Goal: Information Seeking & Learning: Check status

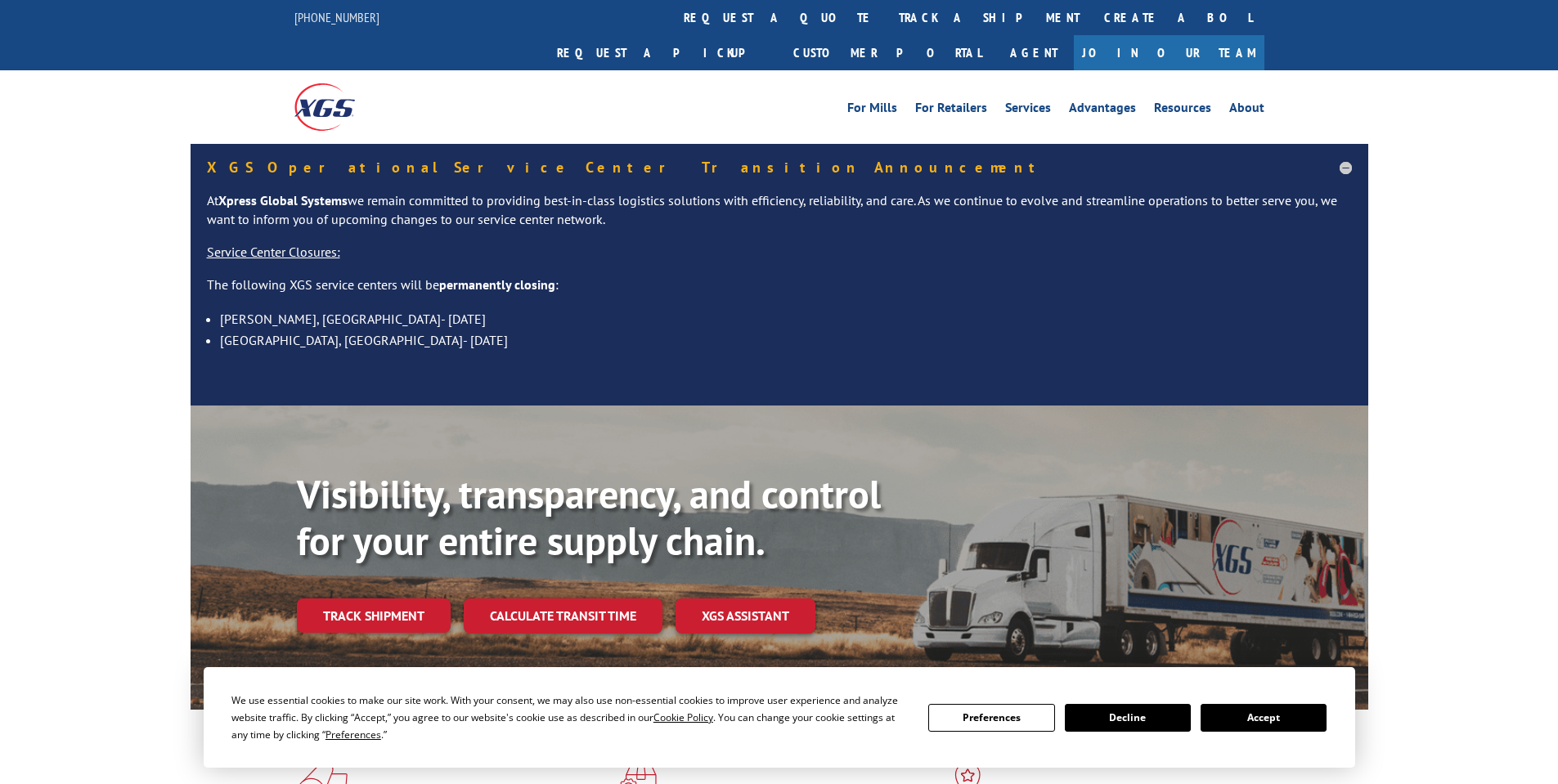
click at [383, 601] on div "Visibility, transparency, and control for your entire supply chain. Track shipm…" at bounding box center [833, 585] width 1072 height 228
click at [394, 598] on link "Track shipment" at bounding box center [374, 615] width 154 height 34
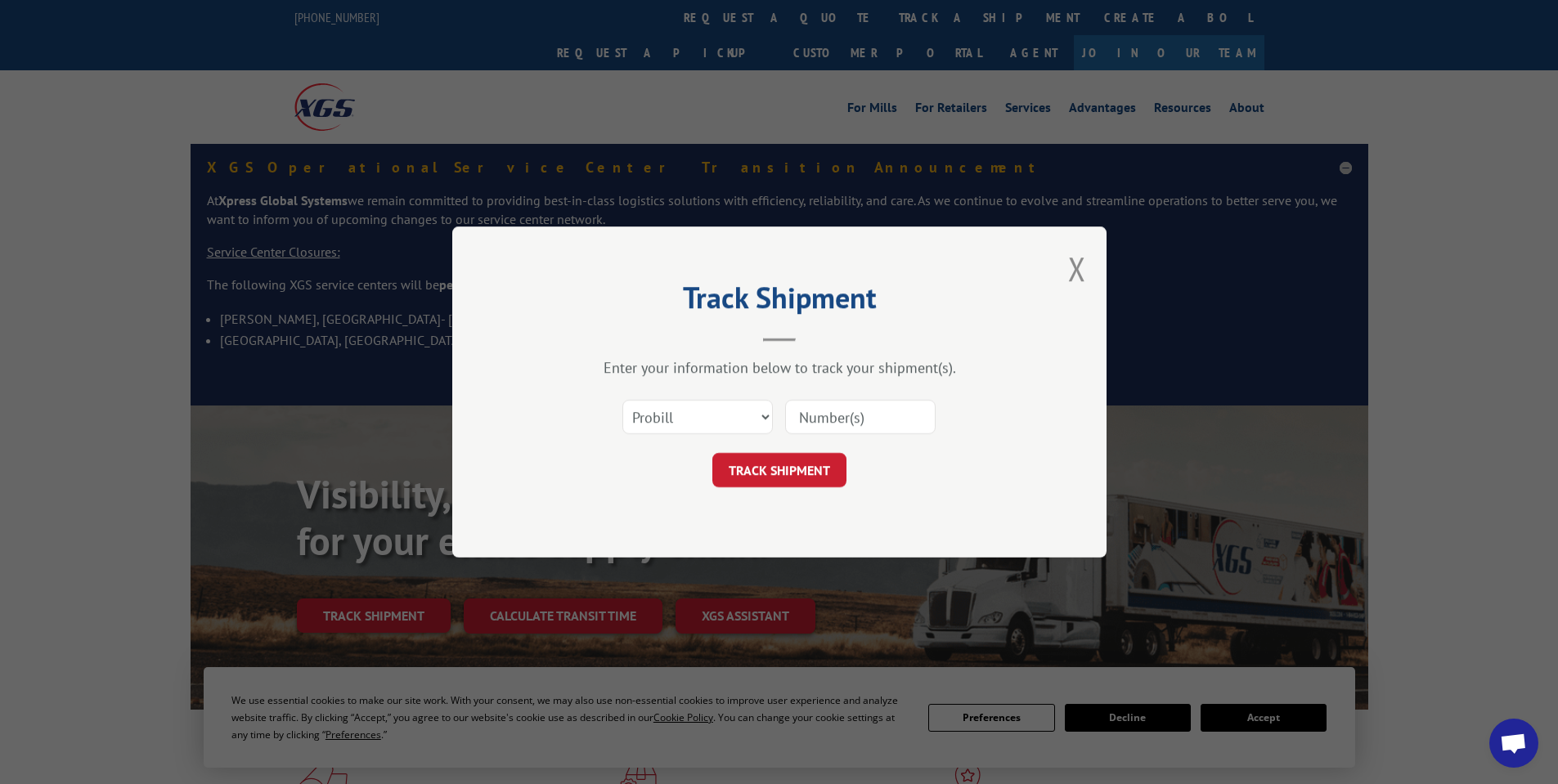
click at [874, 412] on input at bounding box center [861, 417] width 151 height 34
paste input "17347929"
type input "17347929"
click button "TRACK SHIPMENT" at bounding box center [779, 469] width 134 height 34
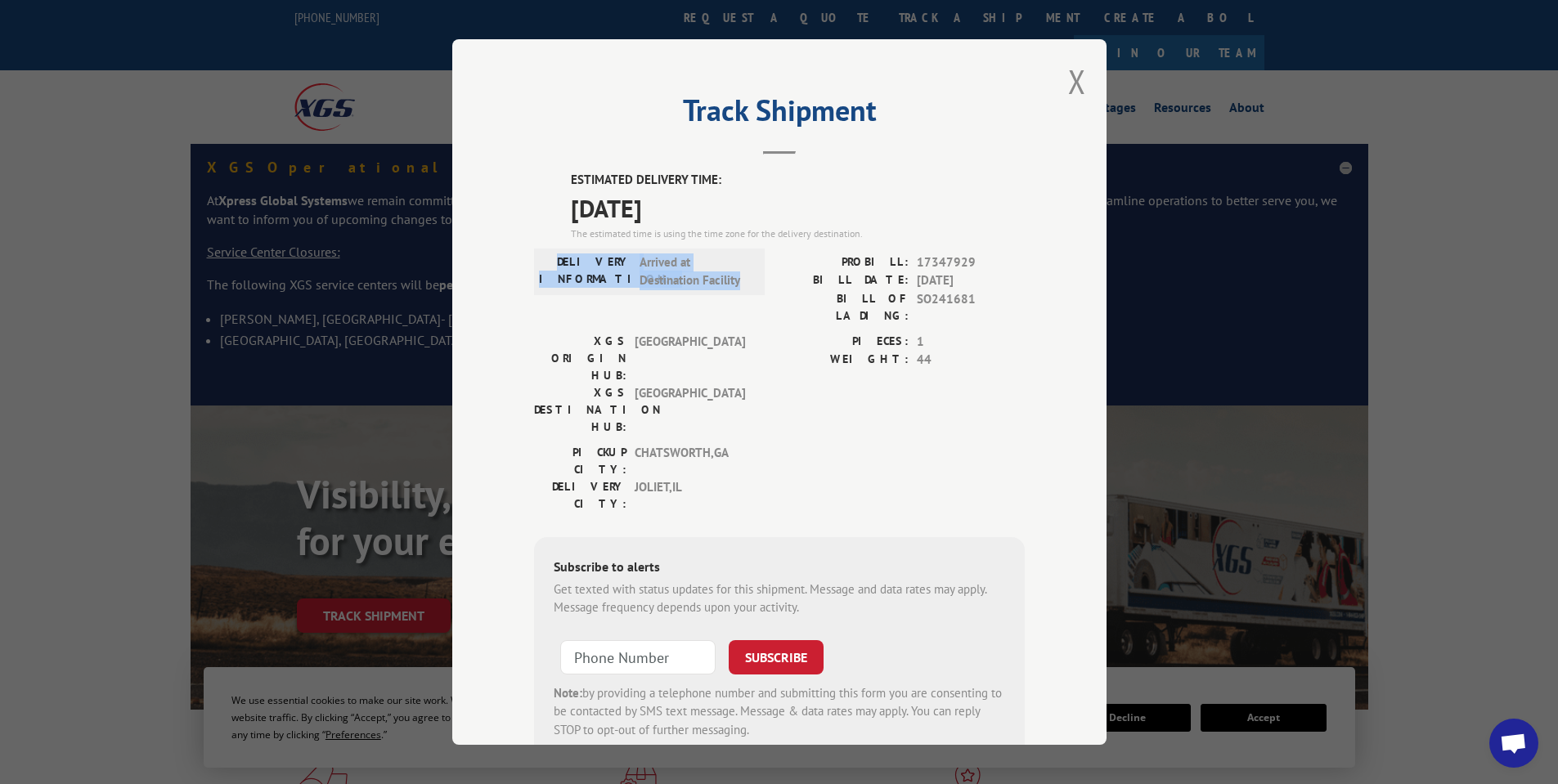
drag, startPoint x: 559, startPoint y: 248, endPoint x: 738, endPoint y: 277, distance: 181.3
click at [738, 277] on div "DELIVERY INFORMATION: Arrived at Destination Facility" at bounding box center [650, 272] width 231 height 47
click at [738, 277] on span "Arrived at Destination Facility" at bounding box center [695, 272] width 111 height 37
drag, startPoint x: 741, startPoint y: 279, endPoint x: 529, endPoint y: 241, distance: 215.4
click at [534, 241] on div "ESTIMATED DELIVERY TIME: [DATE] The estimated time is using the time zone for t…" at bounding box center [779, 464] width 491 height 588
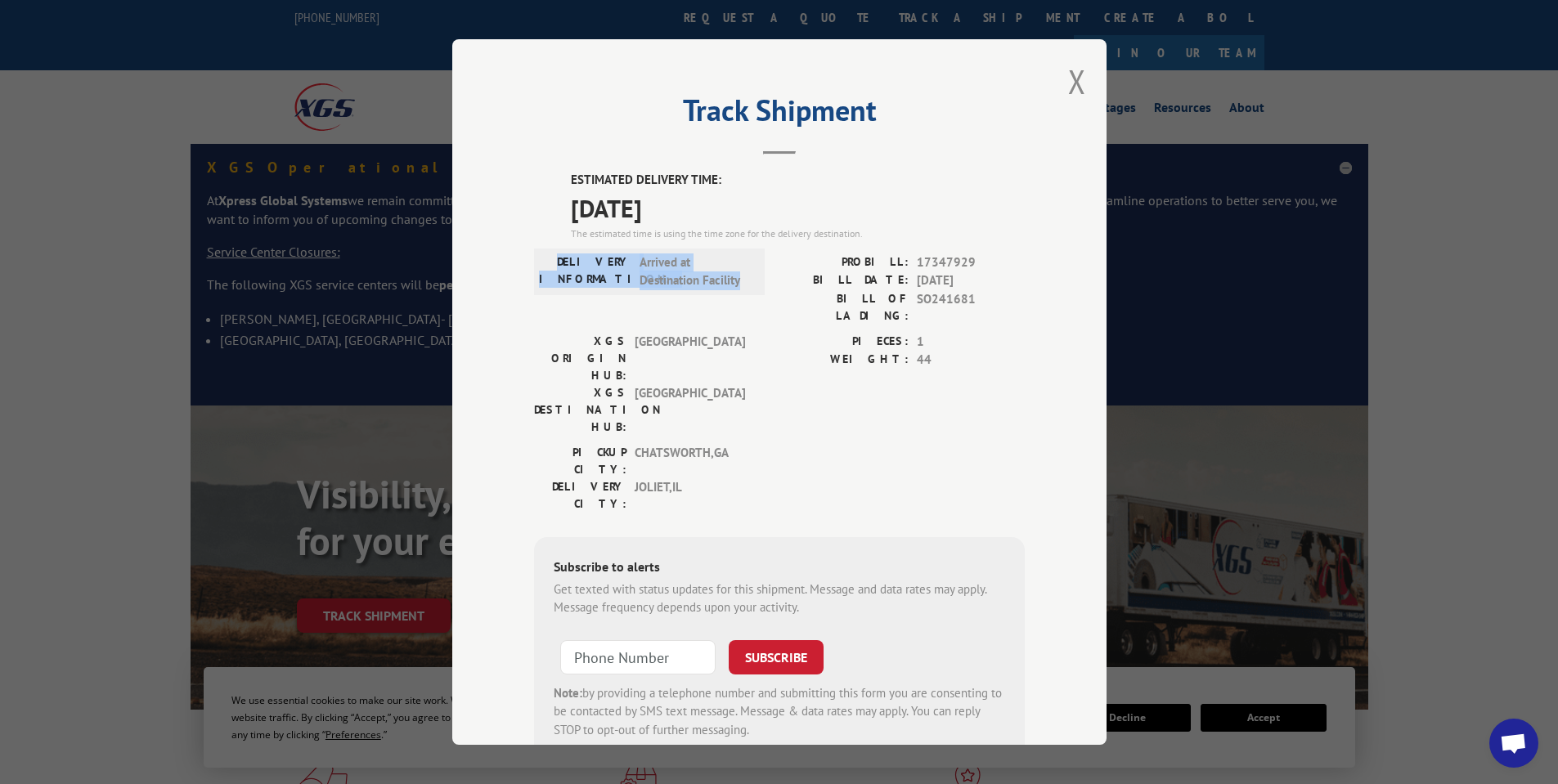
click at [534, 241] on div "ESTIMATED DELIVERY TIME: [DATE] The estimated time is using the time zone for t…" at bounding box center [779, 464] width 491 height 588
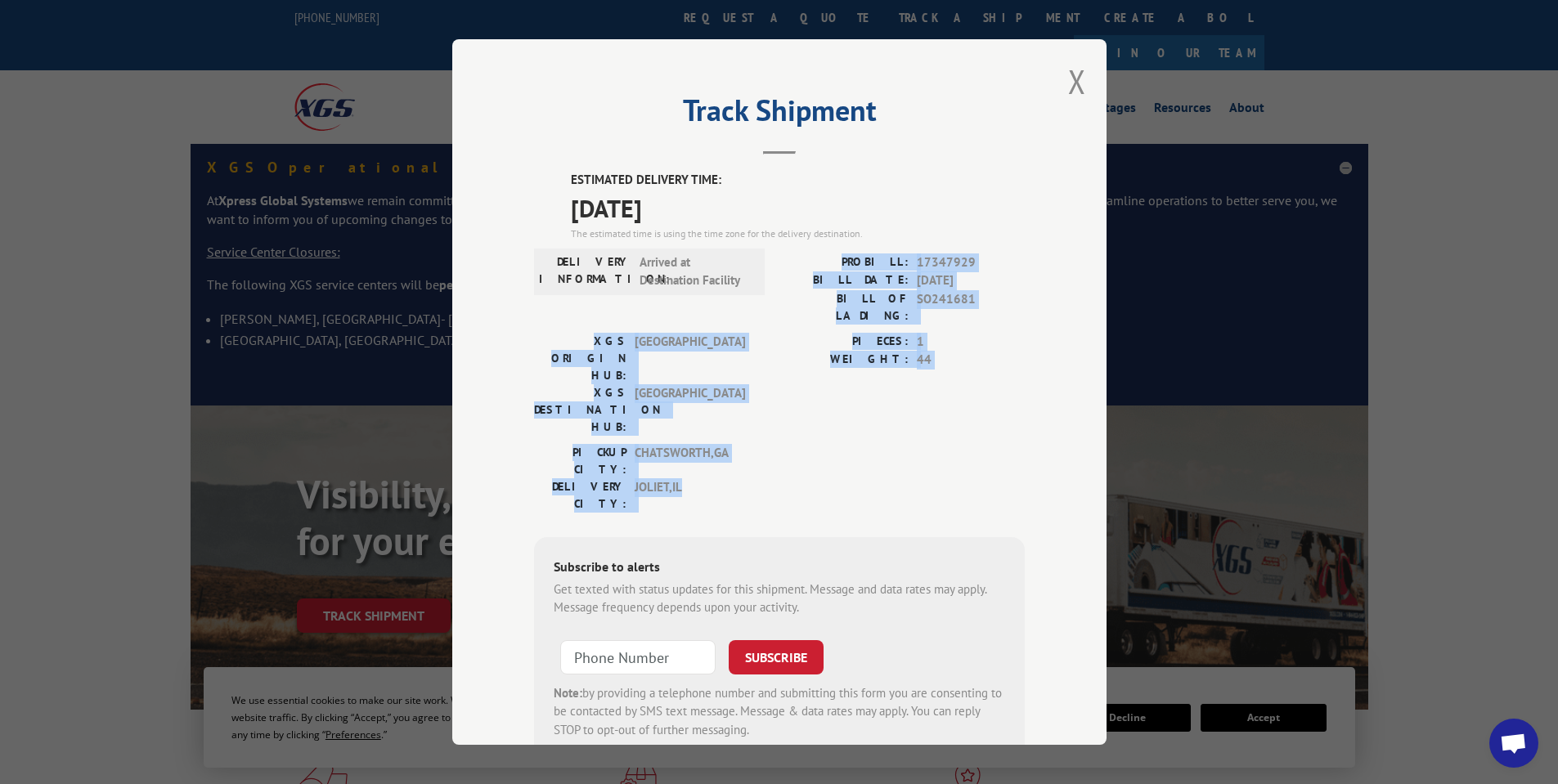
drag, startPoint x: 489, startPoint y: 260, endPoint x: 894, endPoint y: 420, distance: 435.5
click at [894, 420] on div "ESTIMATED DELIVERY TIME: [DATE] The estimated time is using the time zone for t…" at bounding box center [779, 464] width 491 height 588
click at [894, 444] on div "PICKUP CITY: [GEOGRAPHIC_DATA] , [GEOGRAPHIC_DATA]: [GEOGRAPHIC_DATA] , [GEOGRA…" at bounding box center [779, 483] width 491 height 77
